Goal: Task Accomplishment & Management: Manage account settings

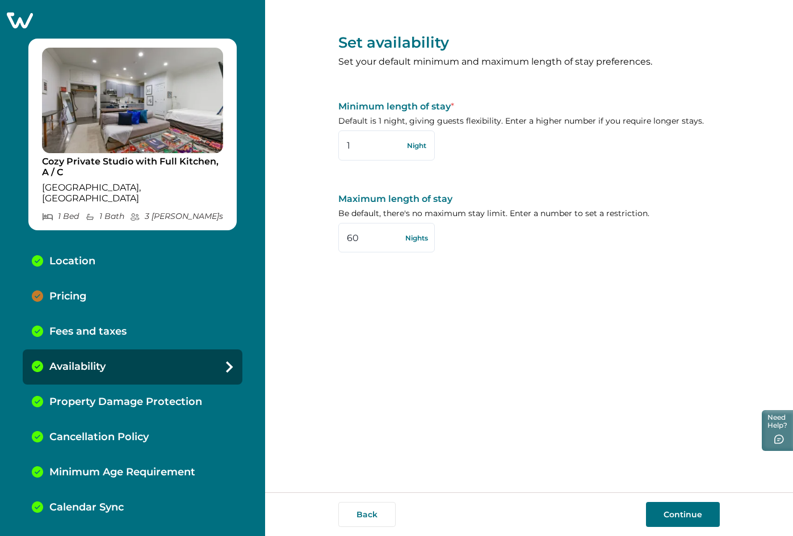
drag, startPoint x: 0, startPoint y: 0, endPoint x: 29, endPoint y: 19, distance: 34.5
click at [29, 19] on icon at bounding box center [20, 20] width 28 height 18
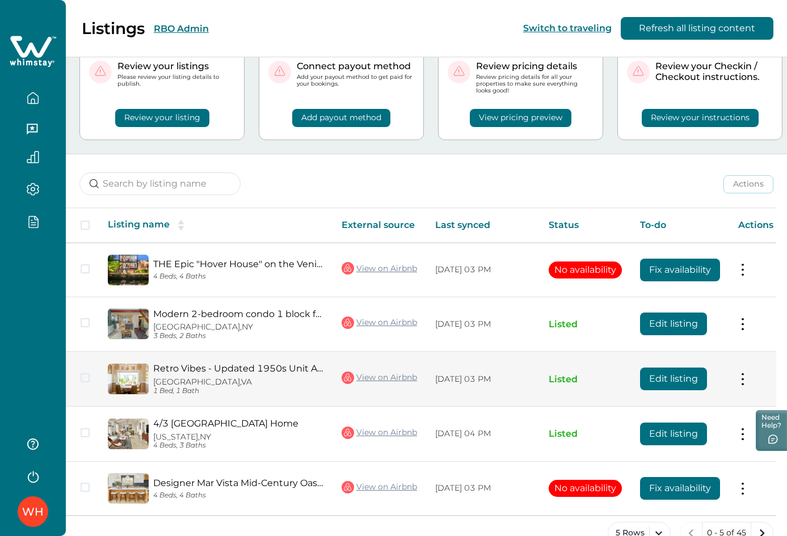
scroll to position [70, 0]
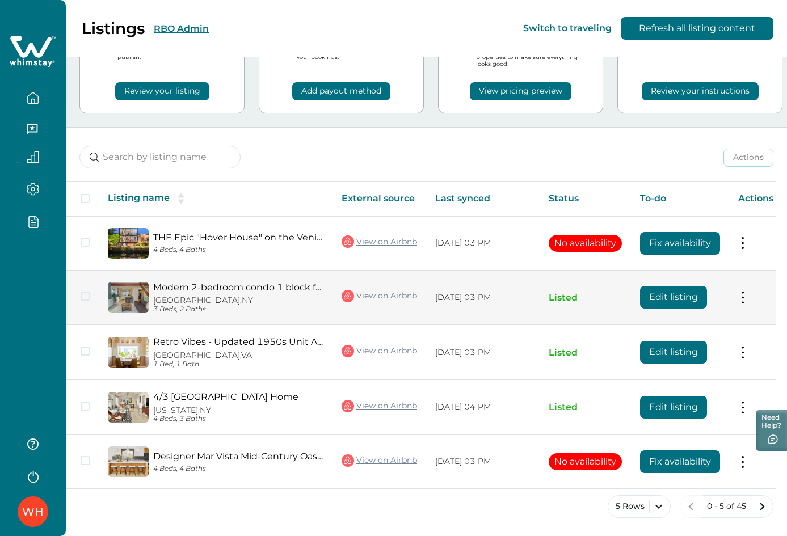
click at [669, 296] on button "Edit listing" at bounding box center [673, 297] width 67 height 23
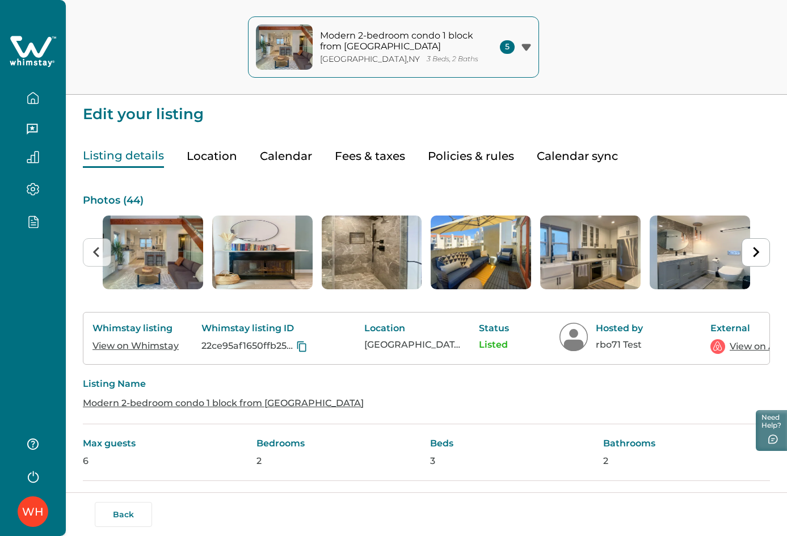
click at [379, 153] on button "Fees & taxes" at bounding box center [370, 156] width 70 height 23
type input "100"
type input "0"
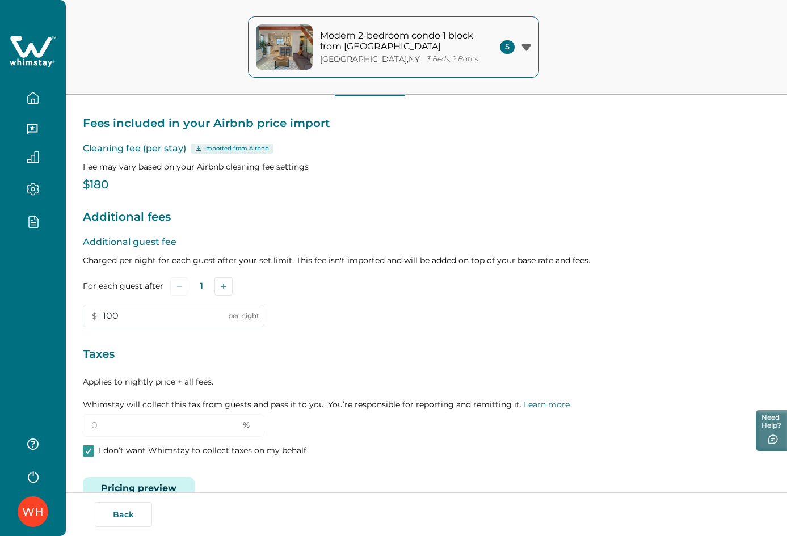
scroll to position [99, 0]
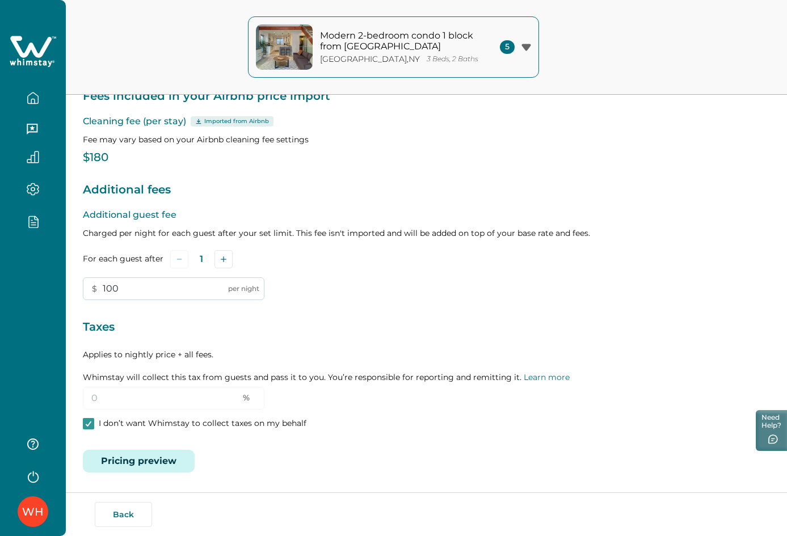
drag, startPoint x: 144, startPoint y: 288, endPoint x: 100, endPoint y: 295, distance: 44.2
click at [100, 295] on input "100" at bounding box center [174, 289] width 182 height 23
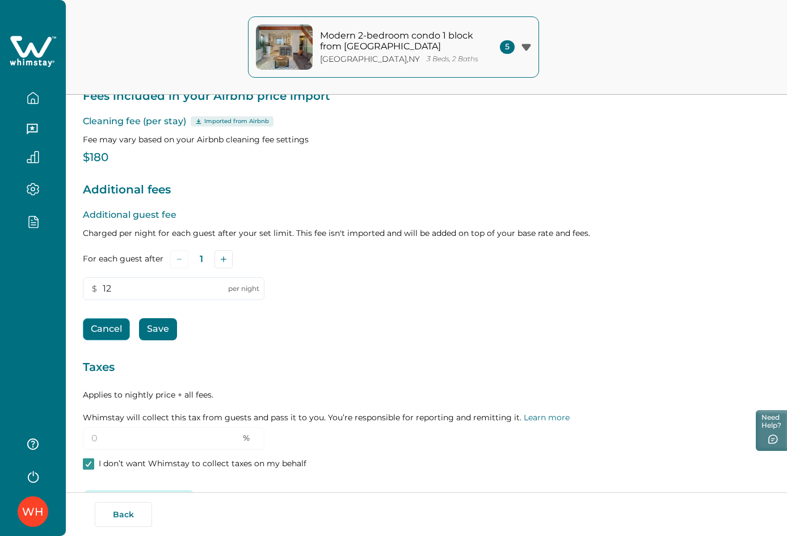
click at [94, 334] on button "Cancel" at bounding box center [106, 329] width 47 height 22
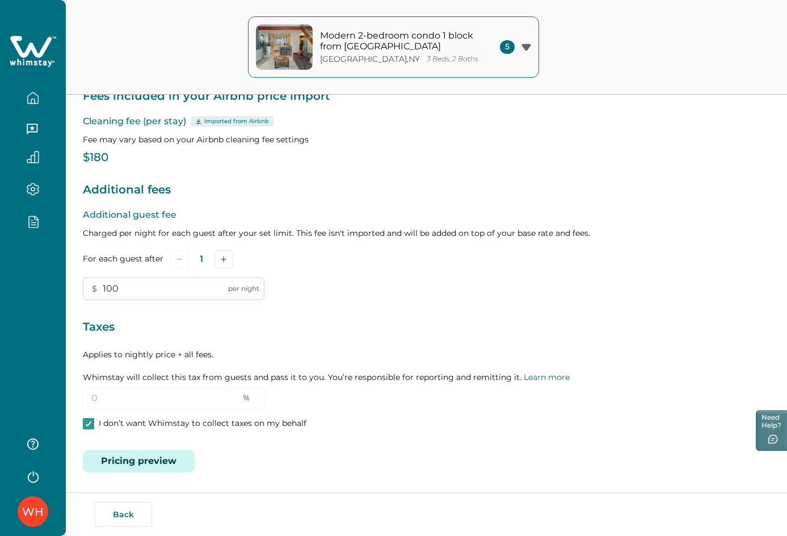
drag, startPoint x: 107, startPoint y: 289, endPoint x: 85, endPoint y: 289, distance: 22.1
click at [85, 289] on input "100" at bounding box center [174, 289] width 182 height 23
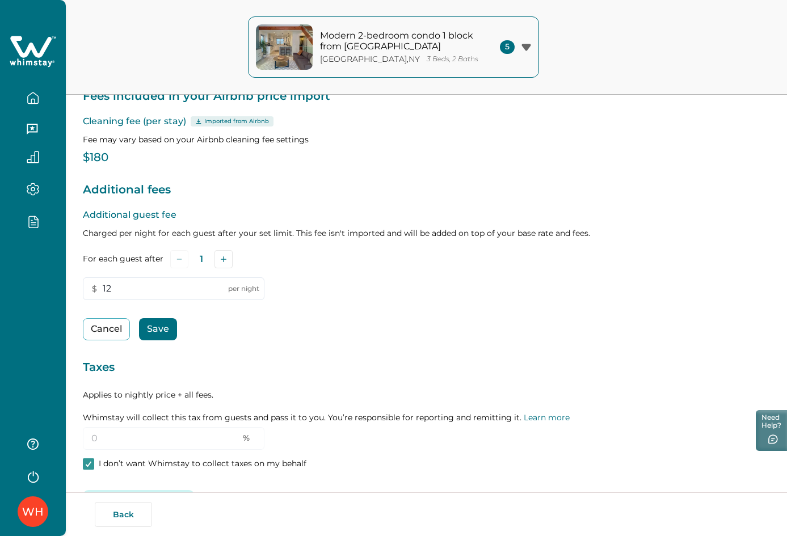
drag, startPoint x: 121, startPoint y: 287, endPoint x: 57, endPoint y: 284, distance: 64.2
click at [57, 284] on div "WH Modern 2-bedroom condo 1 block from [GEOGRAPHIC_DATA] [GEOGRAPHIC_DATA] , [G…" at bounding box center [393, 169] width 787 height 536
click at [105, 325] on button "Cancel" at bounding box center [106, 329] width 47 height 22
type input "100"
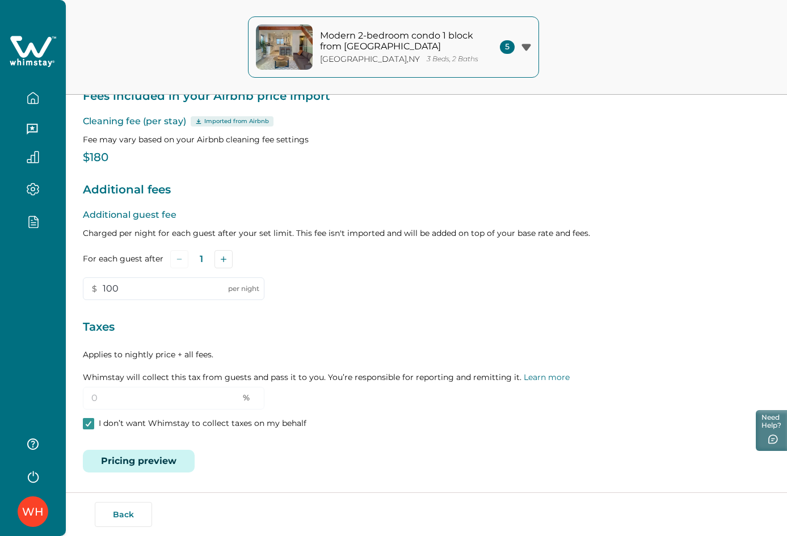
click at [37, 100] on icon "button" at bounding box center [33, 98] width 12 height 12
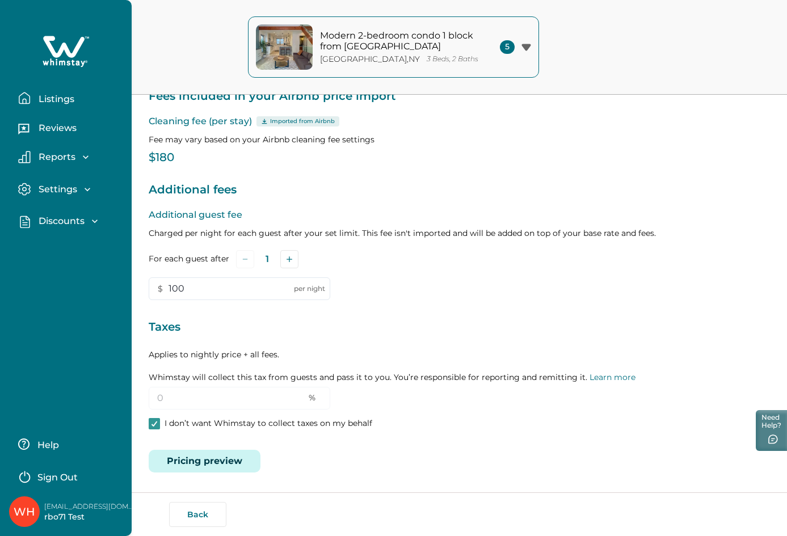
click at [52, 99] on p "Listings" at bounding box center [54, 99] width 39 height 11
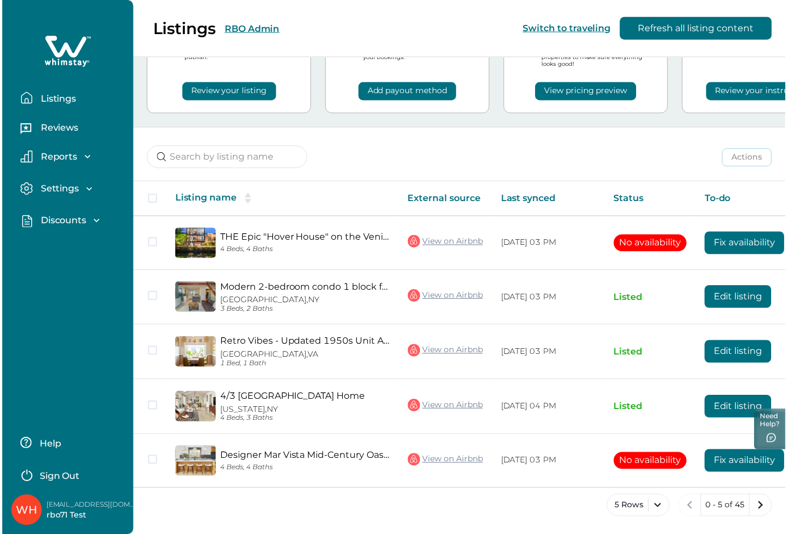
scroll to position [73, 0]
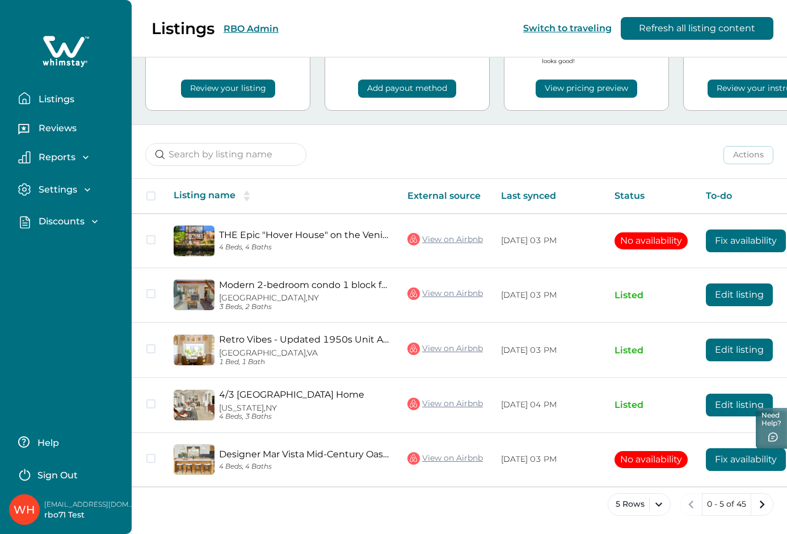
click at [223, 89] on button "Review your listing" at bounding box center [228, 88] width 94 height 18
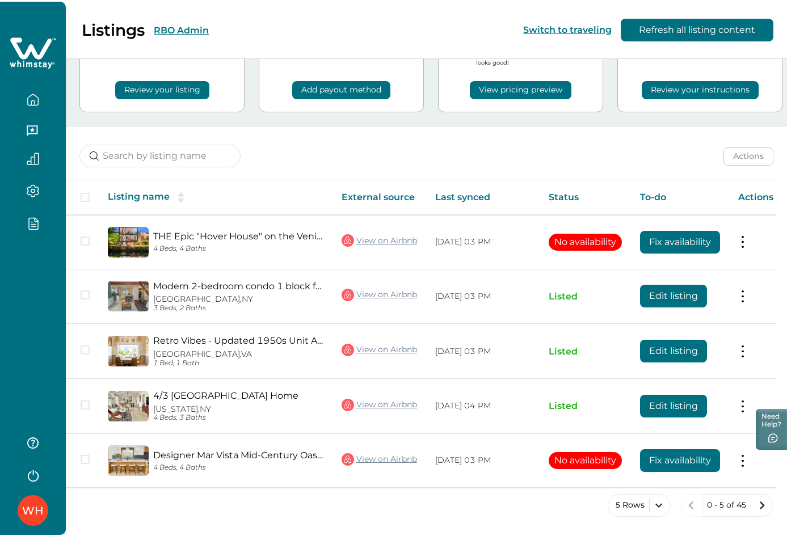
scroll to position [70, 0]
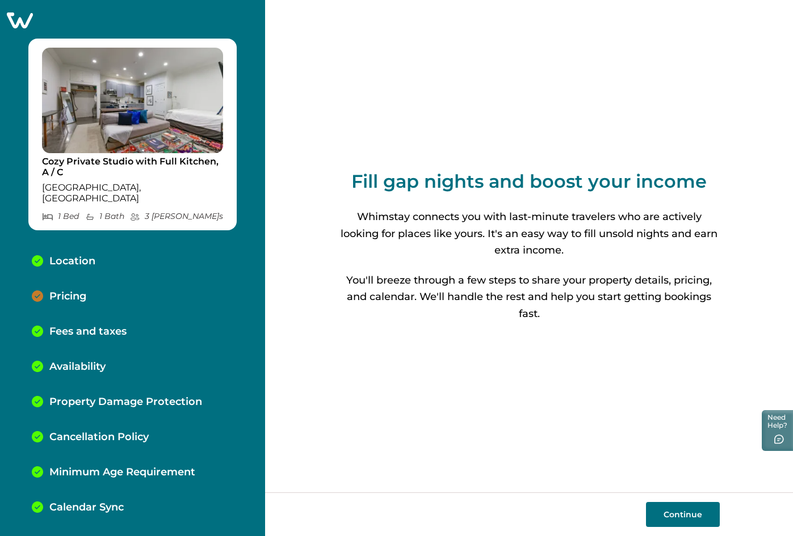
click at [99, 326] on p "Fees and taxes" at bounding box center [87, 332] width 77 height 12
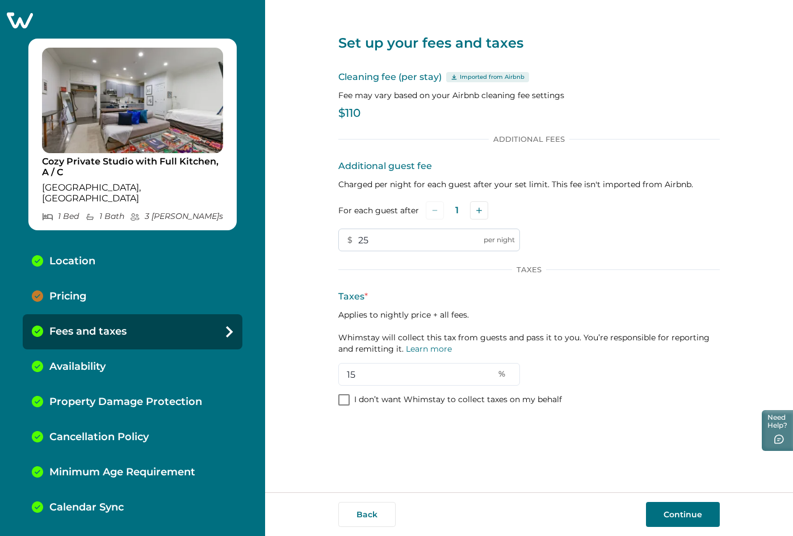
drag, startPoint x: 421, startPoint y: 238, endPoint x: 412, endPoint y: 239, distance: 9.2
click at [414, 238] on input "25" at bounding box center [429, 240] width 182 height 23
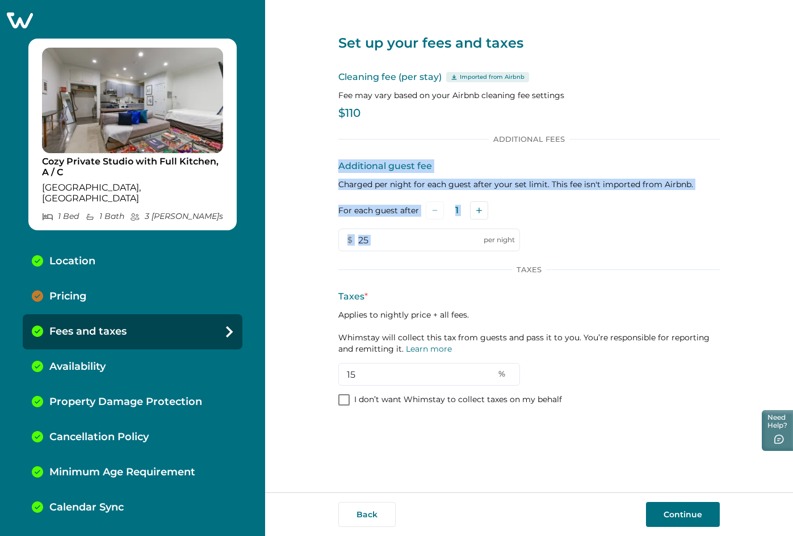
drag, startPoint x: 326, startPoint y: 164, endPoint x: 431, endPoint y: 221, distance: 118.9
click at [431, 221] on div "Set up your fees and taxes Cleaning fee (per stay) Imported from Airbnb Fee may…" at bounding box center [529, 246] width 528 height 493
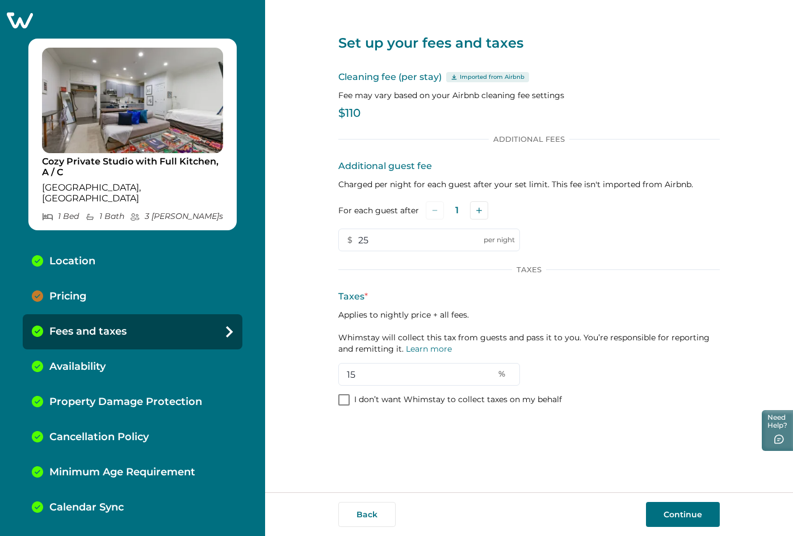
click at [402, 306] on div "Taxes * Applies to nightly price + all fees. Whimstay will collect this tax fro…" at bounding box center [528, 338] width 381 height 96
drag, startPoint x: 380, startPoint y: 376, endPoint x: 349, endPoint y: 375, distance: 31.2
click at [349, 375] on input "15" at bounding box center [429, 374] width 182 height 23
type input "10"
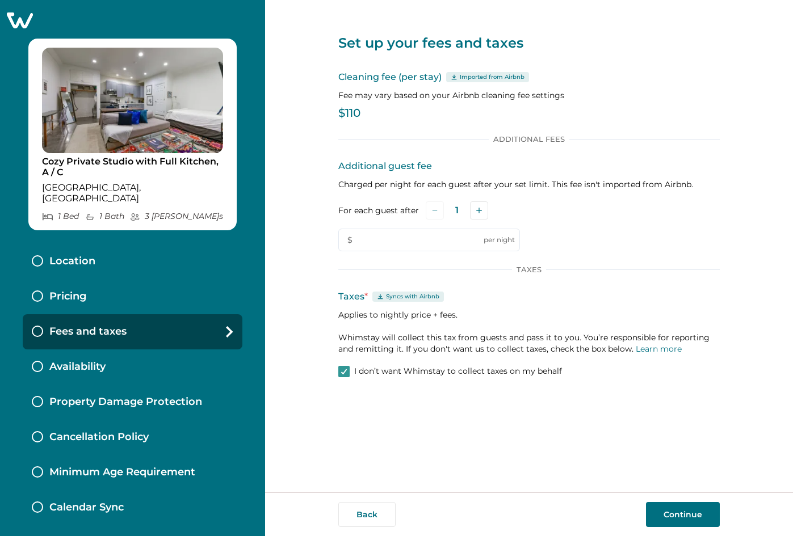
type input "25"
click at [344, 374] on span at bounding box center [343, 371] width 11 height 11
click at [674, 523] on button "Continue" at bounding box center [683, 514] width 74 height 25
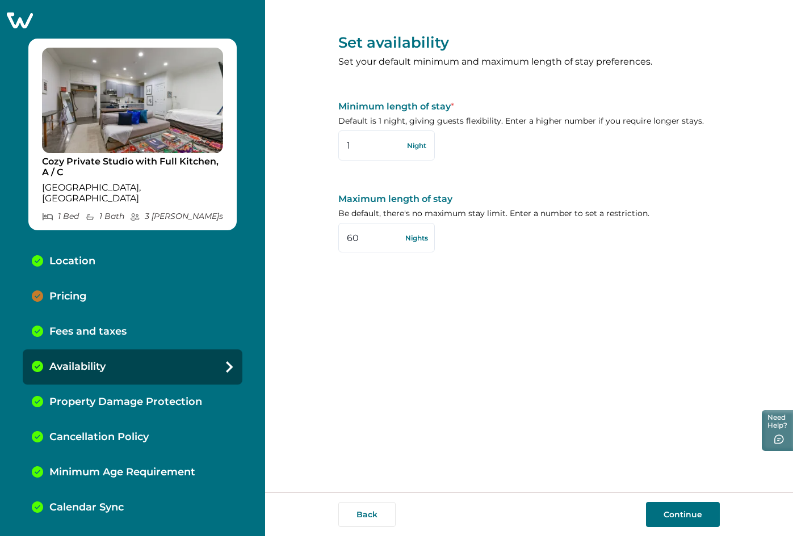
click at [679, 510] on button "Continue" at bounding box center [683, 514] width 74 height 25
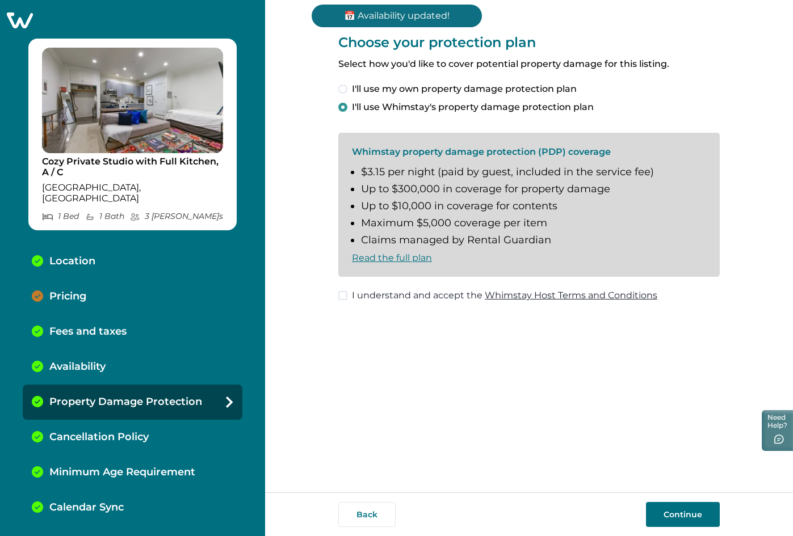
click at [666, 519] on button "Continue" at bounding box center [683, 514] width 74 height 25
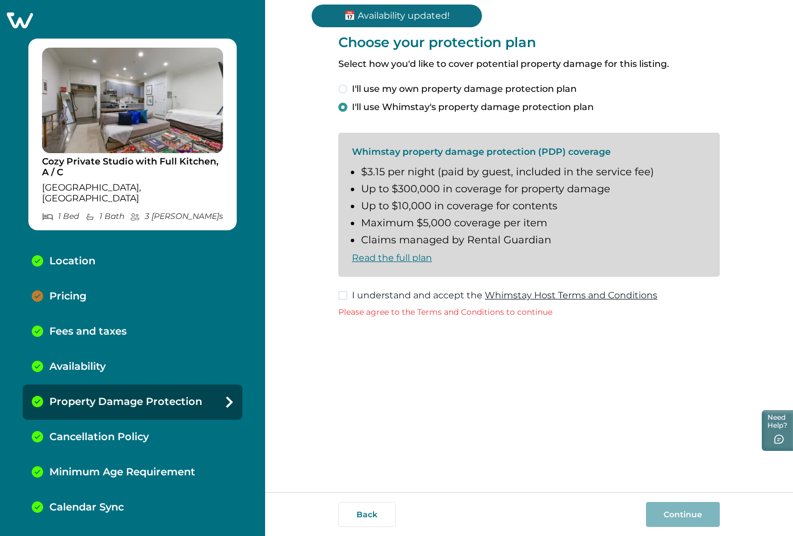
click at [342, 298] on span at bounding box center [342, 295] width 9 height 9
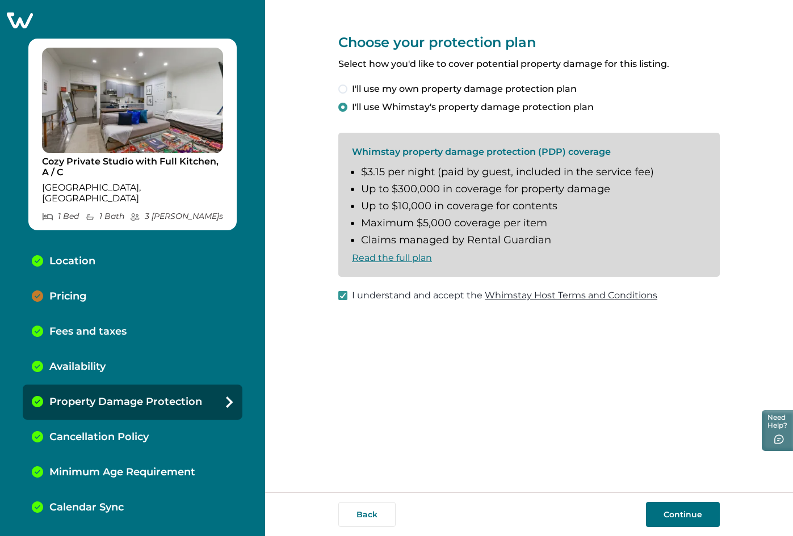
click at [690, 518] on button "Continue" at bounding box center [683, 514] width 74 height 25
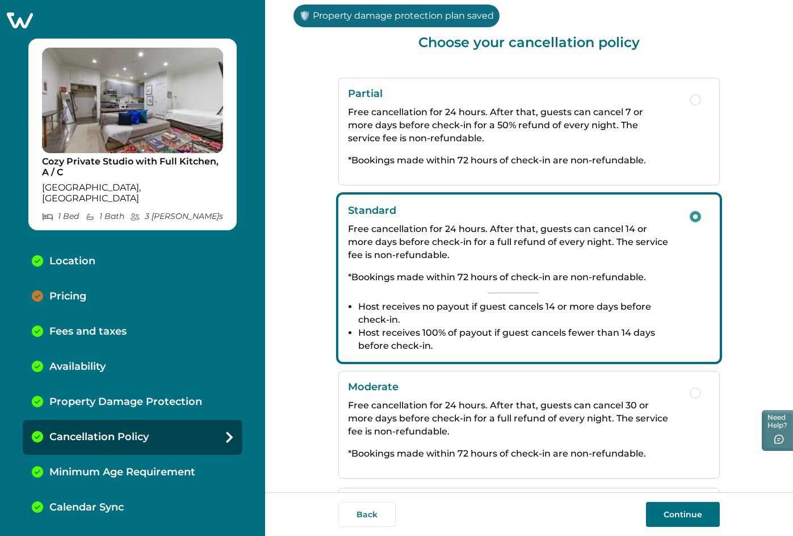
click at [672, 522] on button "Continue" at bounding box center [683, 514] width 74 height 25
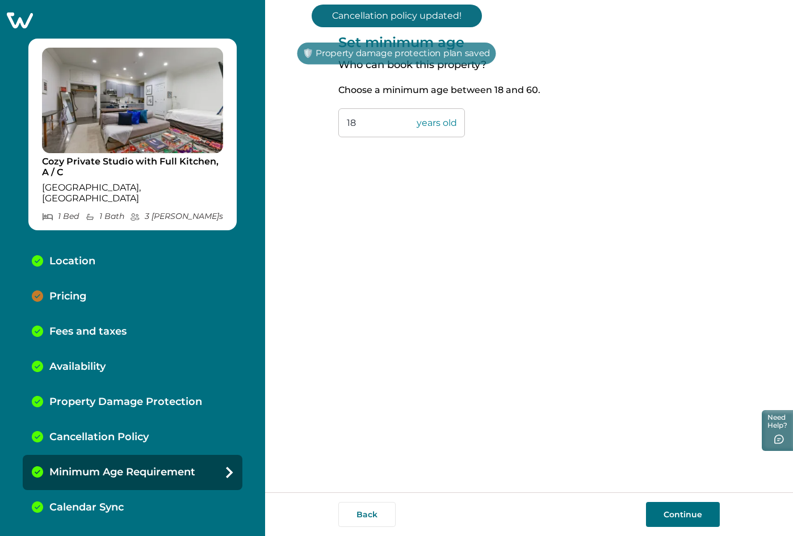
click at [672, 517] on button "Continue" at bounding box center [683, 514] width 74 height 25
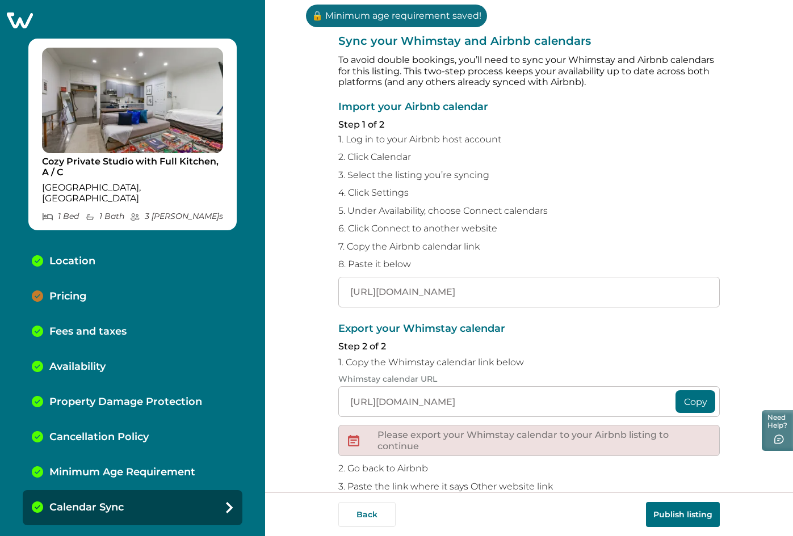
click at [671, 517] on button "Publish listing" at bounding box center [683, 514] width 74 height 25
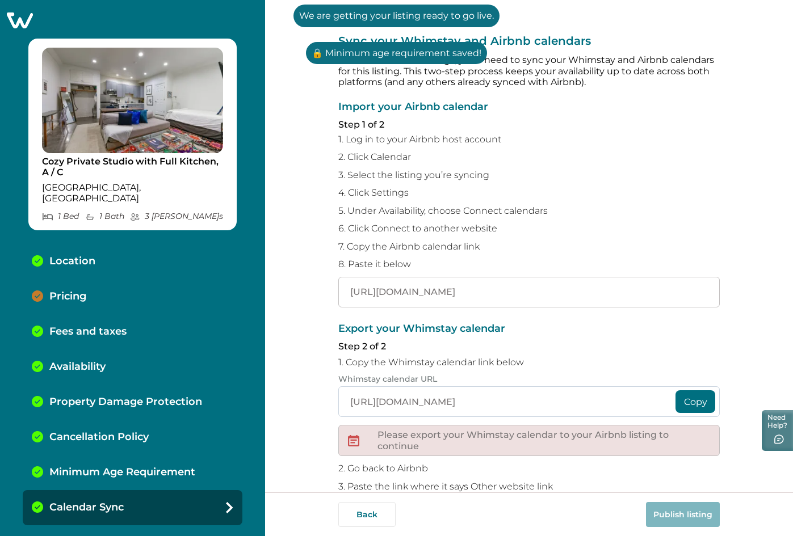
click at [503, 409] on input "https://whimstay-production-assets.s3.amazonaws.com/stage-calendar/5ad9f294-35d…" at bounding box center [528, 402] width 381 height 31
click at [482, 397] on input "https://whimstay-production-assets.s3.amazonaws.com/stage-calendar/5ad9f294-35d…" at bounding box center [528, 402] width 381 height 31
click at [473, 402] on input "https://whimstay-production-assets.s3.amazonaws.com/stage-calendar/5ad9f294-35d…" at bounding box center [528, 402] width 381 height 31
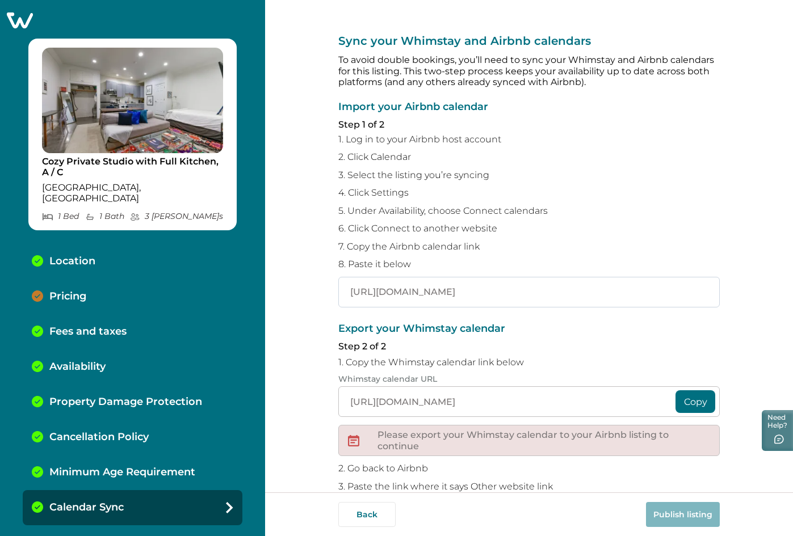
click at [528, 296] on input "https://www.airbnb.com/calendar/ical/1092019421665008674.ics?s=3e1deff4efe94ced…" at bounding box center [528, 292] width 381 height 31
click at [509, 400] on input "https://whimstay-production-assets.s3.amazonaws.com/stage-calendar/5ad9f294-35d…" at bounding box center [528, 402] width 381 height 31
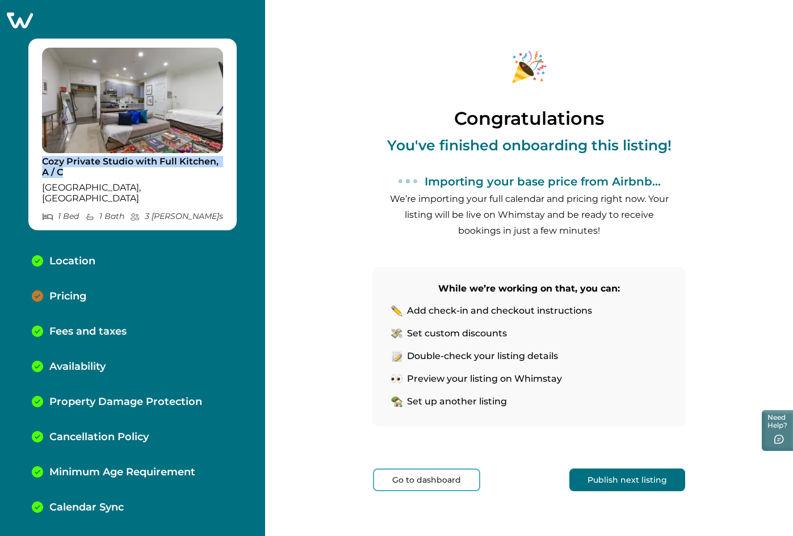
drag, startPoint x: 45, startPoint y: 161, endPoint x: 69, endPoint y: 170, distance: 25.3
click at [69, 170] on p "Cozy Private Studio with Full Kitchen, A / C" at bounding box center [132, 167] width 181 height 22
copy p "Cozy Private Studio with Full Kitchen, A / C"
click at [633, 468] on div "Congratulations You've finished onboarding this listing! Importing your base pr…" at bounding box center [529, 275] width 312 height 551
click at [631, 475] on button "Publish next listing" at bounding box center [627, 480] width 116 height 23
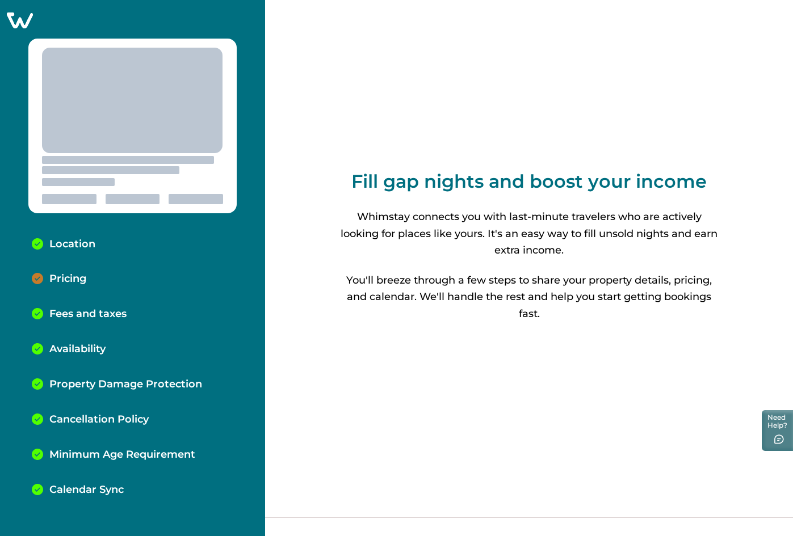
click at [23, 20] on icon at bounding box center [20, 20] width 28 height 18
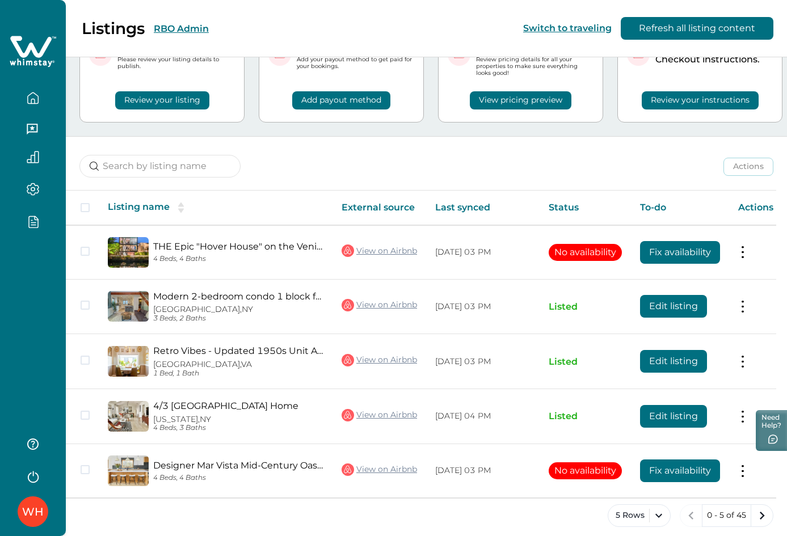
scroll to position [70, 0]
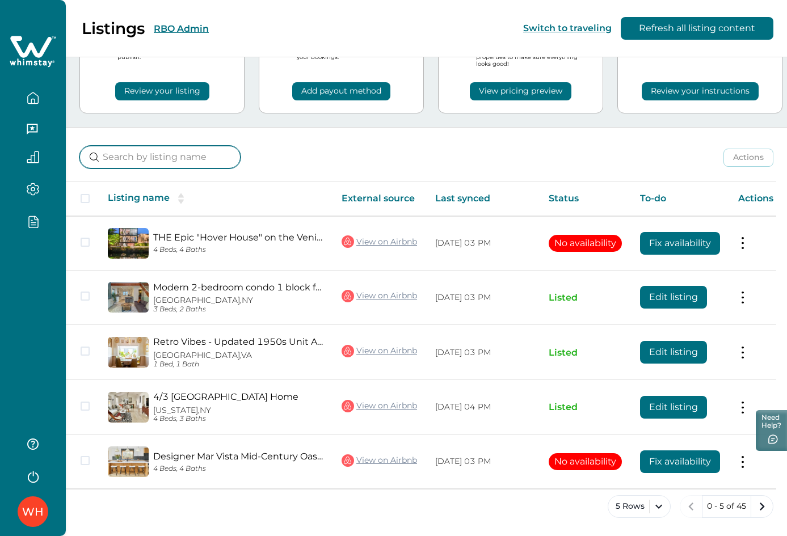
click at [168, 149] on input at bounding box center [159, 157] width 161 height 23
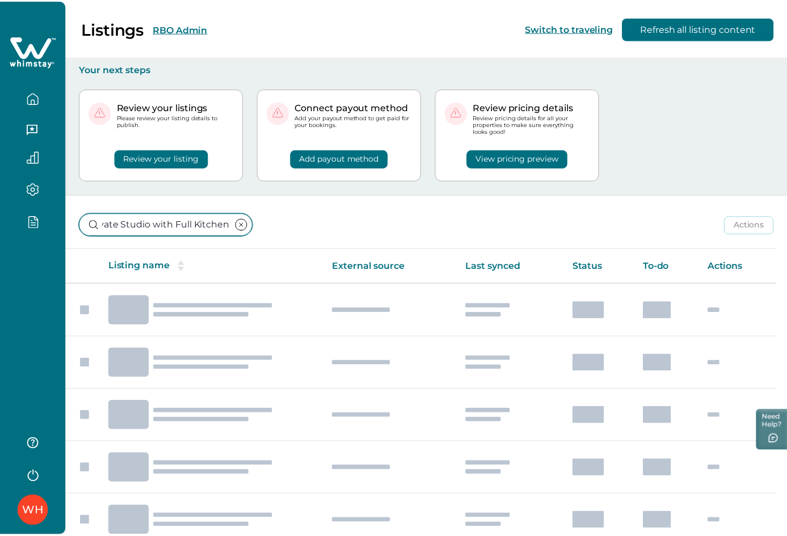
scroll to position [0, 52]
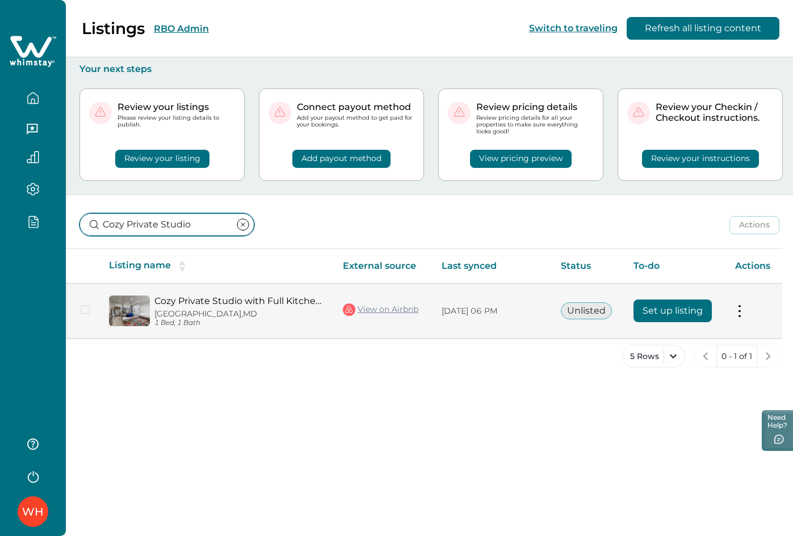
type input "Cozy Private Studio"
click at [673, 320] on button "Set up listing" at bounding box center [672, 311] width 78 height 23
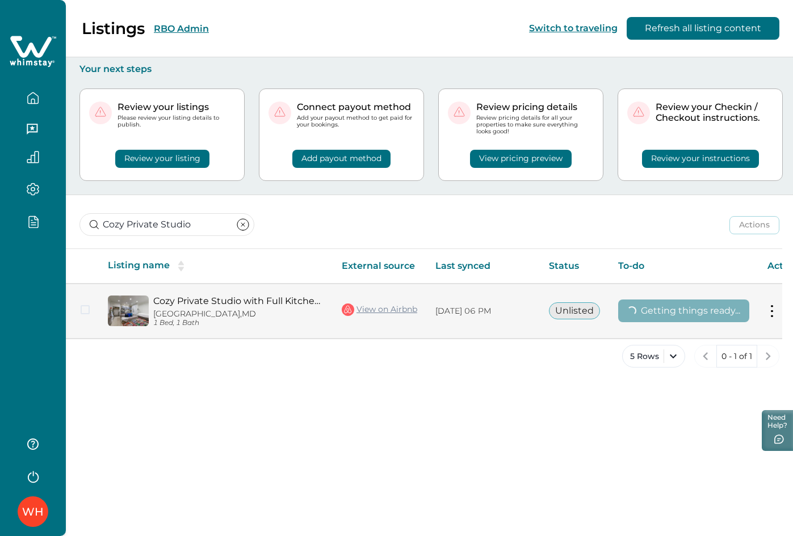
click at [769, 313] on button at bounding box center [771, 311] width 9 height 12
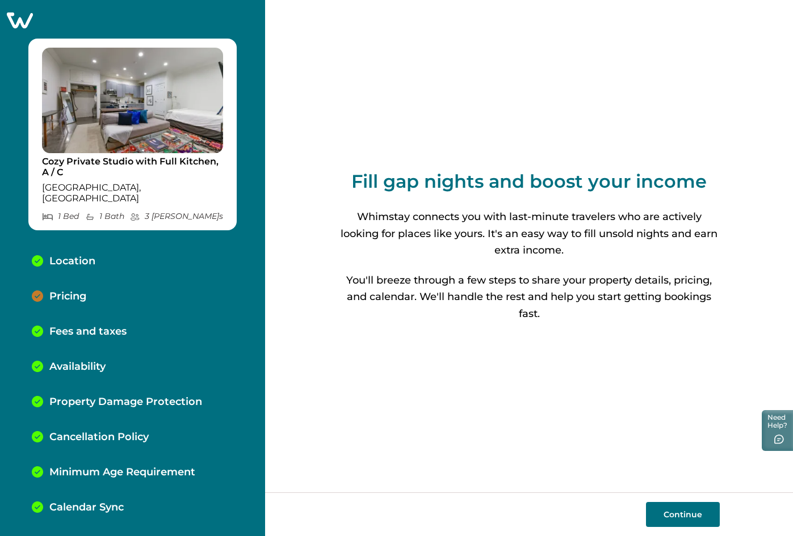
click at [132, 290] on div "Pricing" at bounding box center [133, 296] width 220 height 35
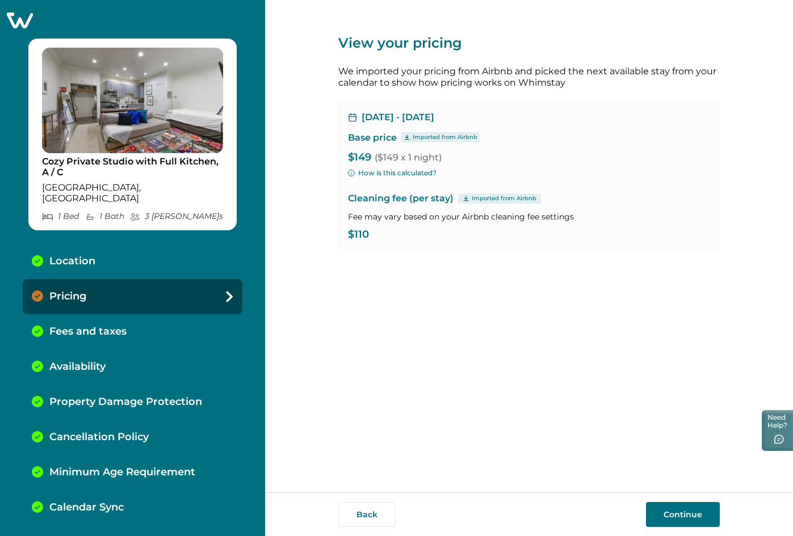
click at [662, 511] on button "Continue" at bounding box center [683, 514] width 74 height 25
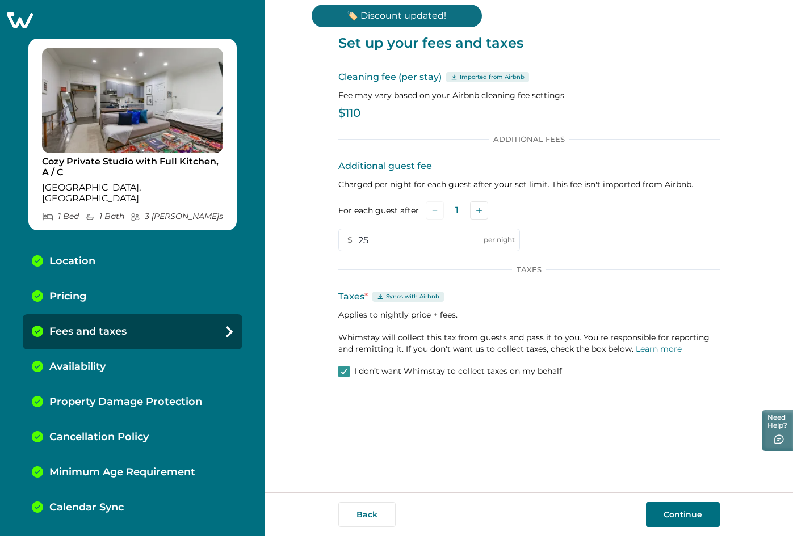
click at [97, 502] on p "Calendar Sync" at bounding box center [86, 508] width 74 height 12
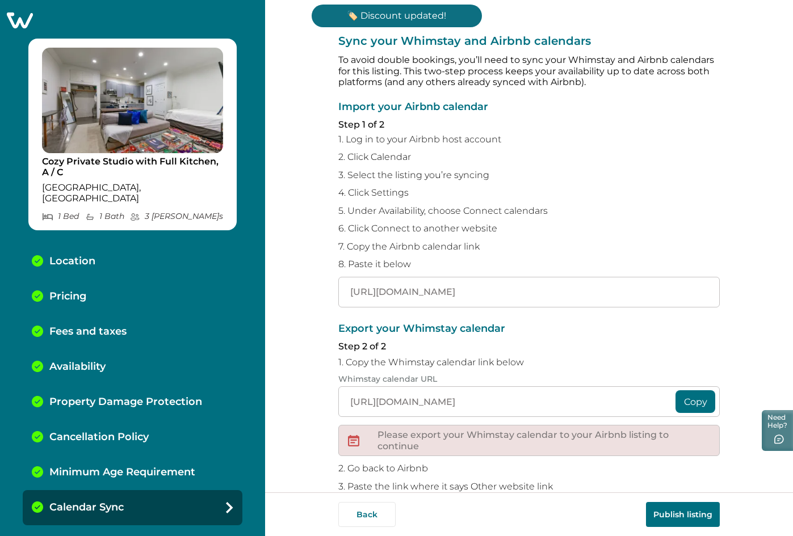
click at [694, 518] on button "Publish listing" at bounding box center [683, 514] width 74 height 25
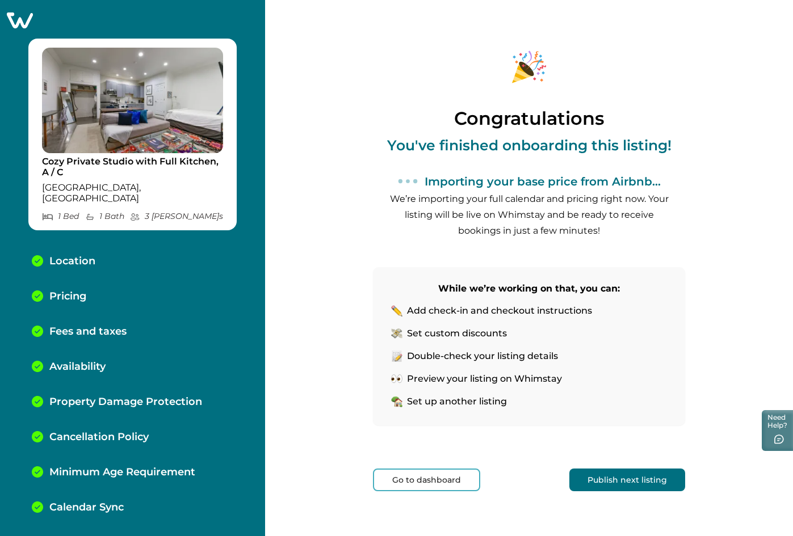
click at [417, 475] on button "Go to dashboard" at bounding box center [426, 480] width 107 height 23
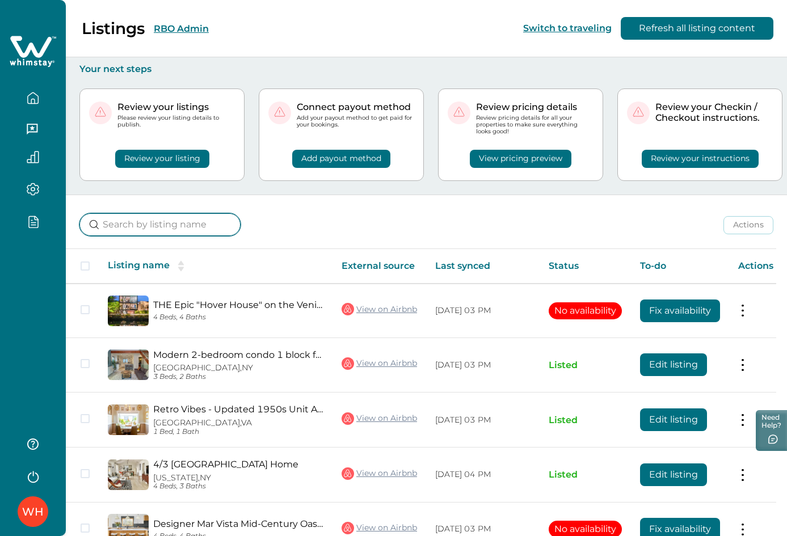
click at [141, 229] on input at bounding box center [159, 224] width 161 height 23
type input "Cozy Private Studio with Full Kitchen, A / C"
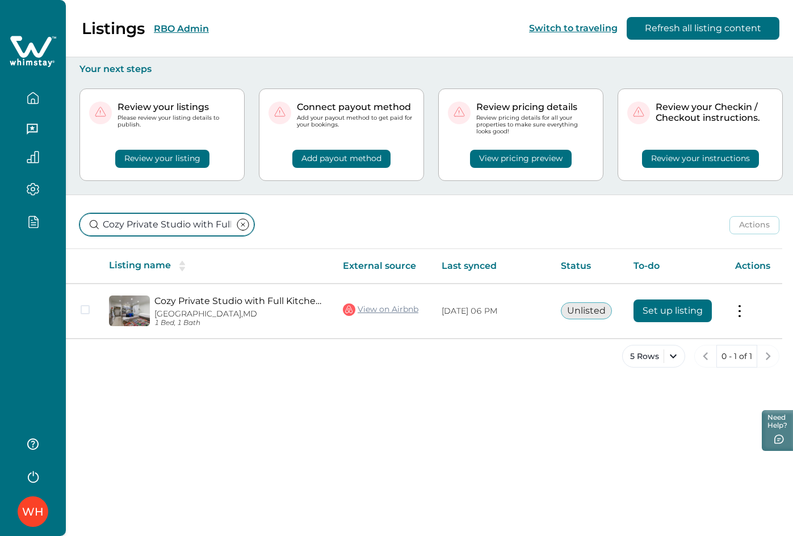
scroll to position [0, 77]
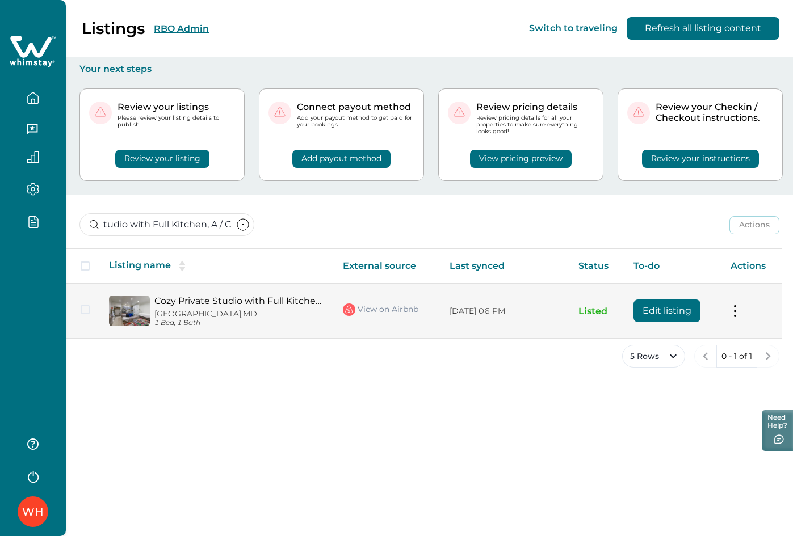
click at [664, 317] on button "Edit listing" at bounding box center [666, 311] width 67 height 23
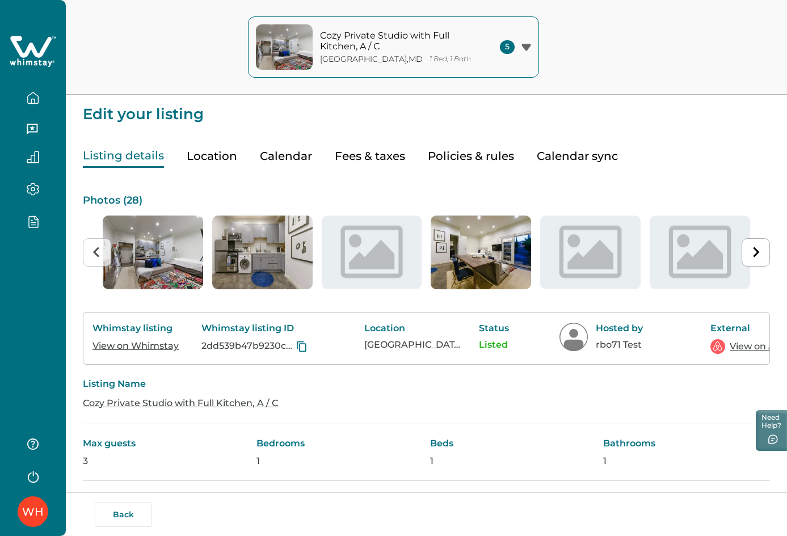
click at [364, 161] on button "Fees & taxes" at bounding box center [370, 156] width 70 height 23
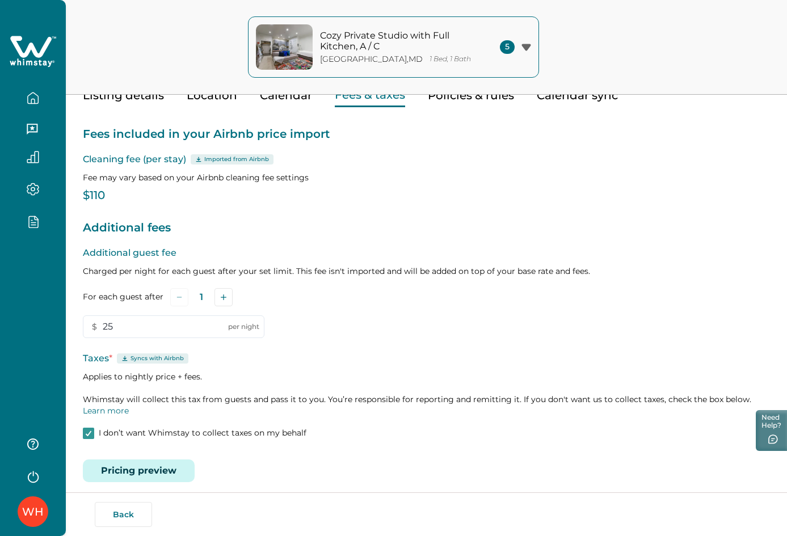
scroll to position [70, 0]
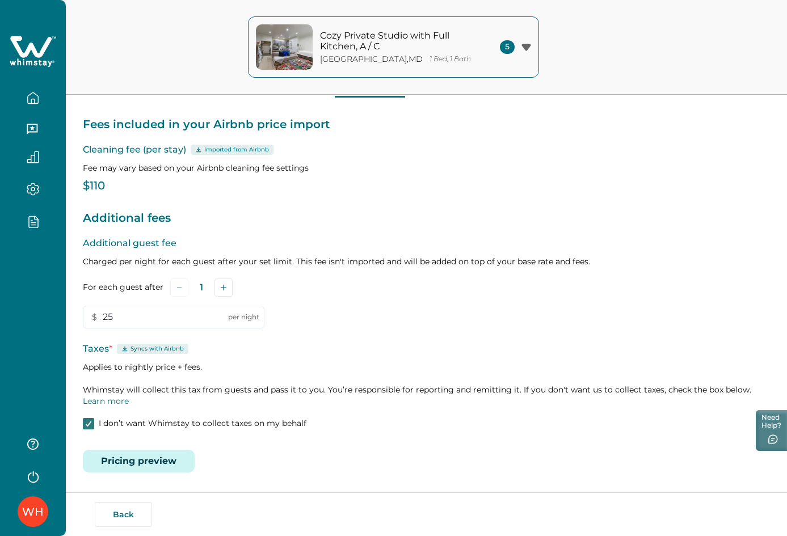
click at [89, 427] on div at bounding box center [88, 423] width 7 height 9
click at [89, 427] on span at bounding box center [88, 423] width 11 height 11
click at [526, 49] on icon "button" at bounding box center [526, 47] width 9 height 7
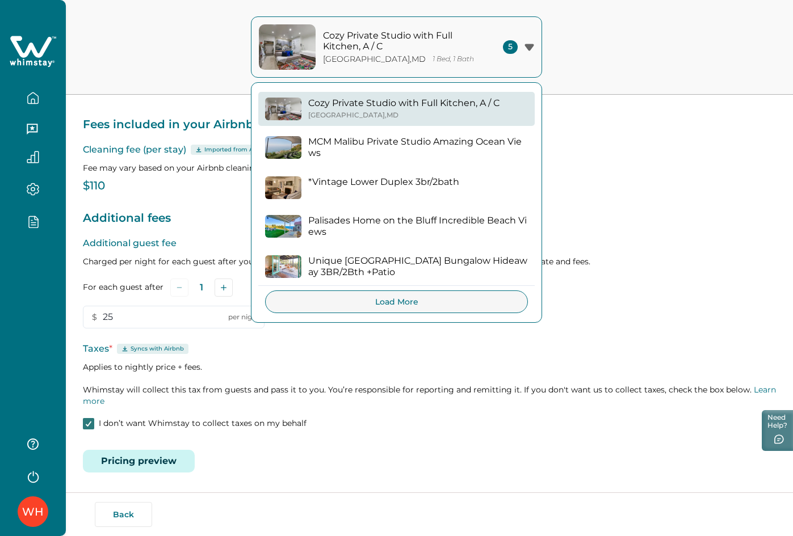
click at [526, 49] on icon "button" at bounding box center [529, 47] width 10 height 7
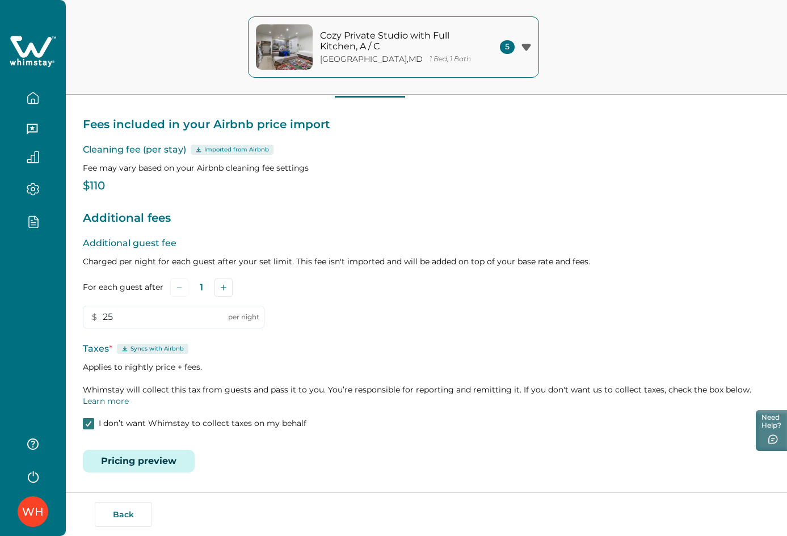
click at [526, 49] on icon "button" at bounding box center [526, 47] width 9 height 7
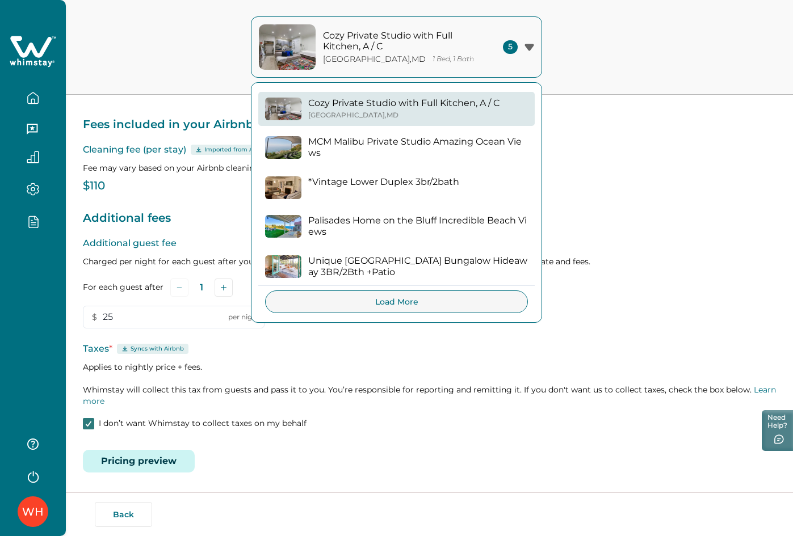
click at [526, 49] on icon "button" at bounding box center [529, 47] width 10 height 7
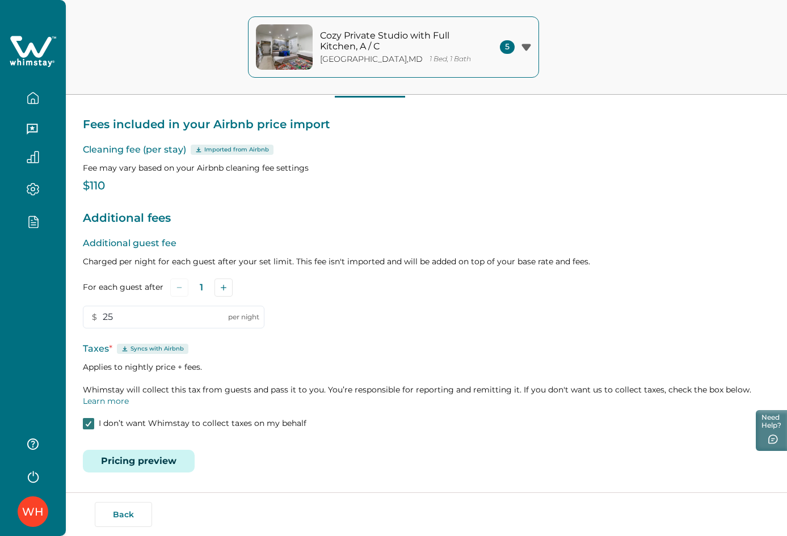
click at [629, 46] on div "Cozy Private Studio with Full Kitchen, A / C Rockville , MD 1 Bed, 1 Bath 5 Coz…" at bounding box center [393, 47] width 787 height 95
click at [620, 58] on div "Cozy Private Studio with Full Kitchen, A / C Rockville , MD 1 Bed, 1 Bath 5 Coz…" at bounding box center [393, 47] width 787 height 95
